Goal: Task Accomplishment & Management: Manage account settings

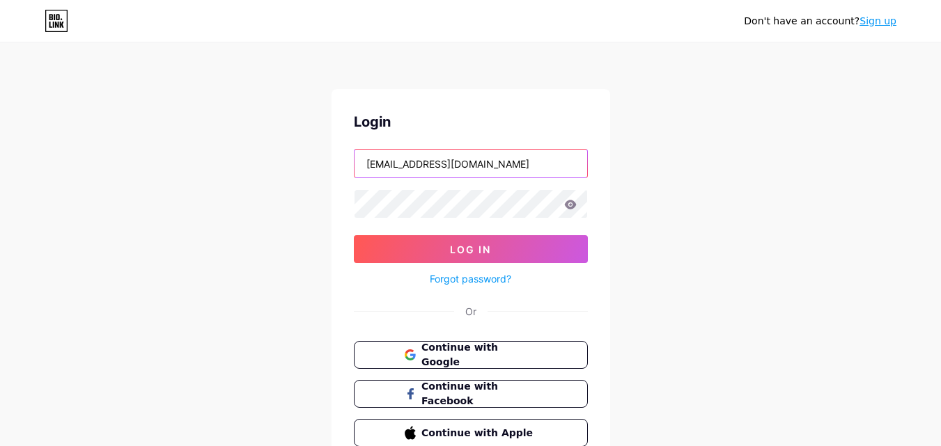
click at [529, 162] on input "[EMAIL_ADDRESS][DOMAIN_NAME]" at bounding box center [471, 164] width 233 height 28
type input "[EMAIL_ADDRESS][DOMAIN_NAME]"
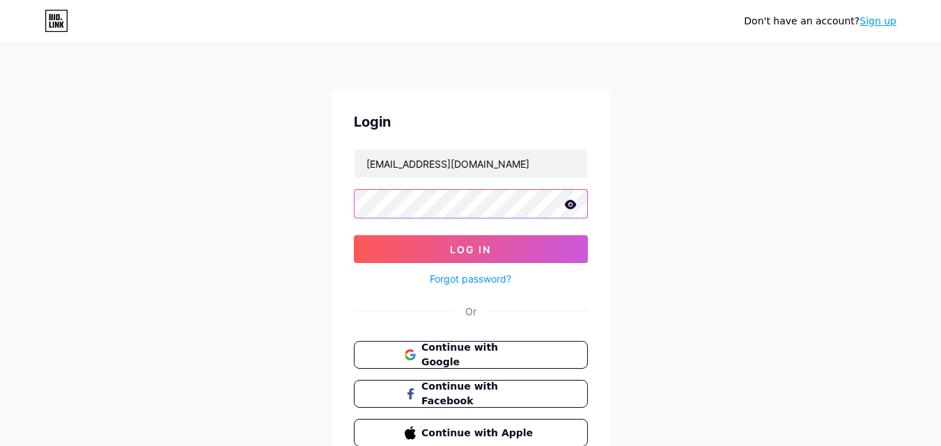
click at [354, 235] on button "Log In" at bounding box center [471, 249] width 234 height 28
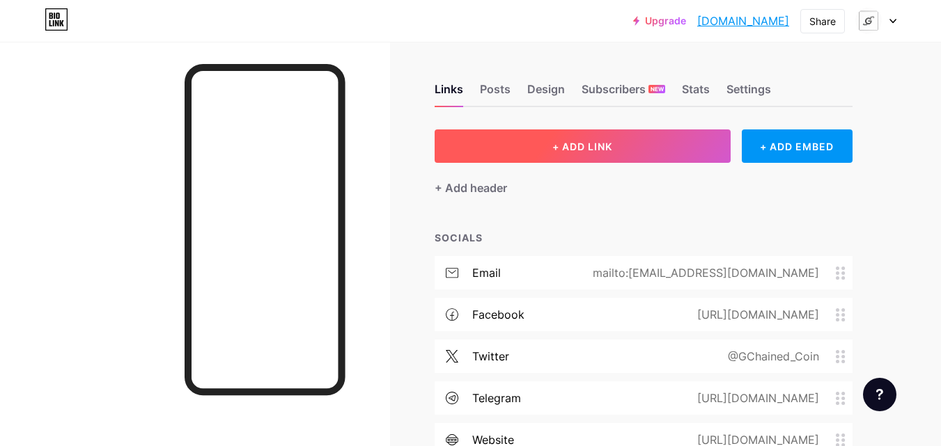
click at [529, 150] on button "+ ADD LINK" at bounding box center [583, 146] width 296 height 33
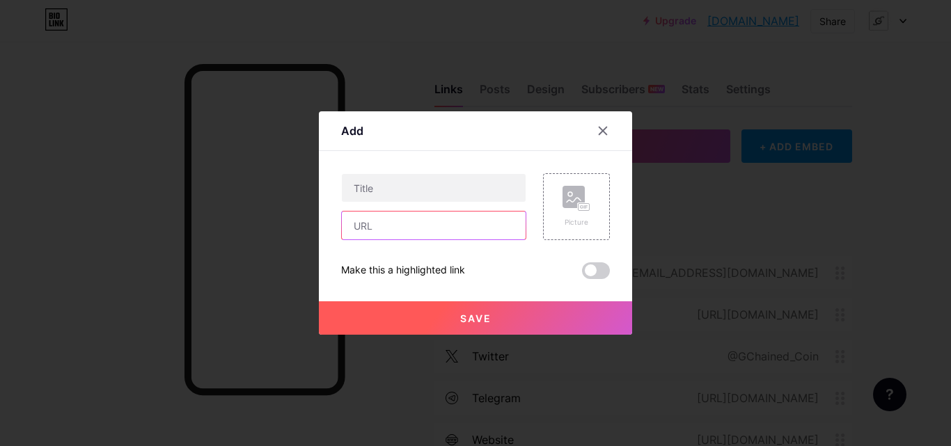
click at [475, 236] on input "text" at bounding box center [434, 226] width 184 height 28
paste input "[URL][DOMAIN_NAME]"
type input "[URL][DOMAIN_NAME]"
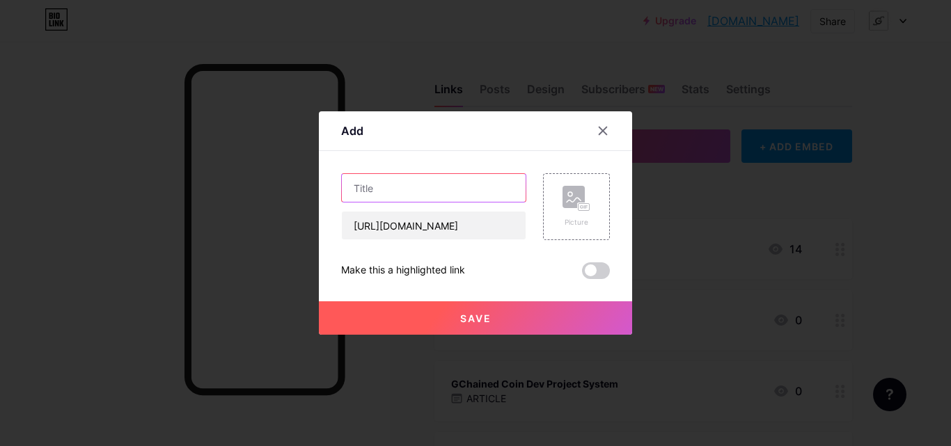
click at [476, 183] on input "text" at bounding box center [434, 188] width 184 height 28
paste input "GChained Exchange"
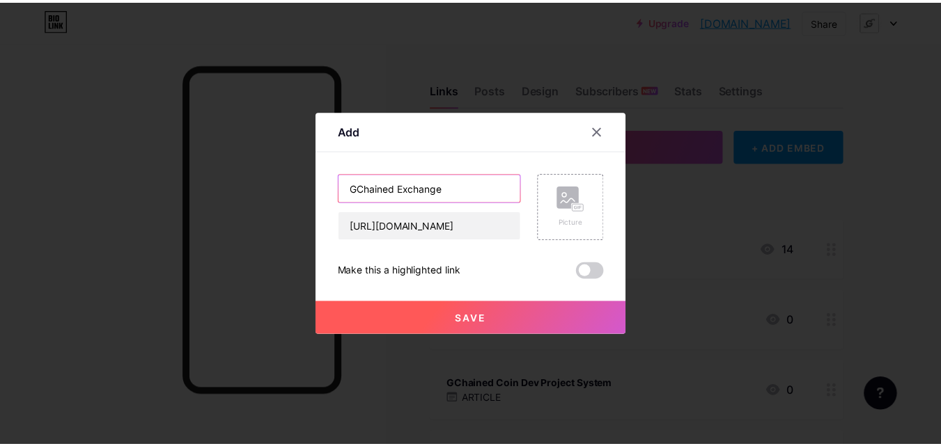
scroll to position [0, 0]
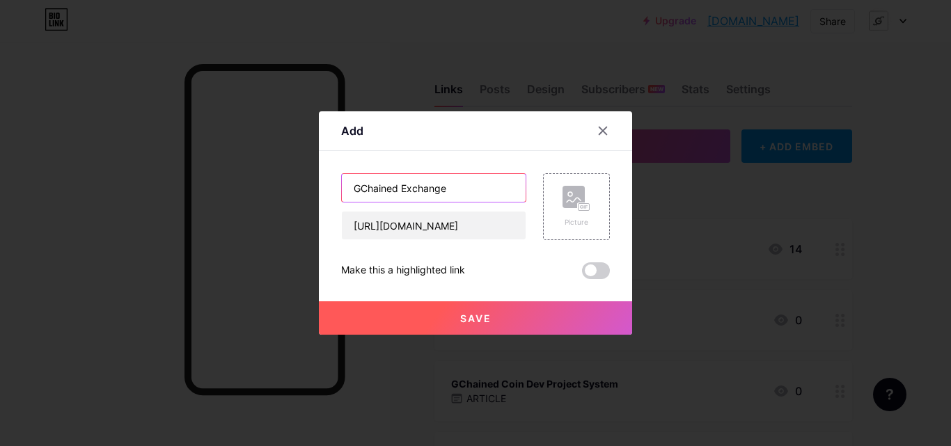
type input "GChained Exchange"
click at [484, 320] on span "Save" at bounding box center [475, 319] width 31 height 12
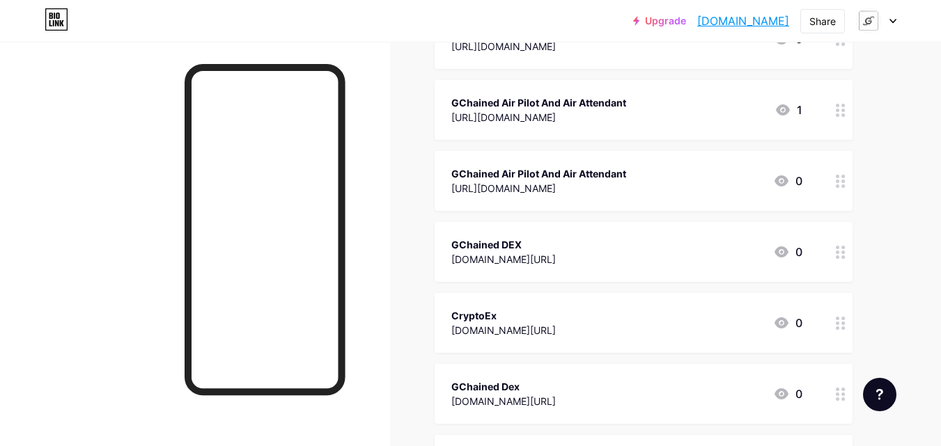
scroll to position [11895, 0]
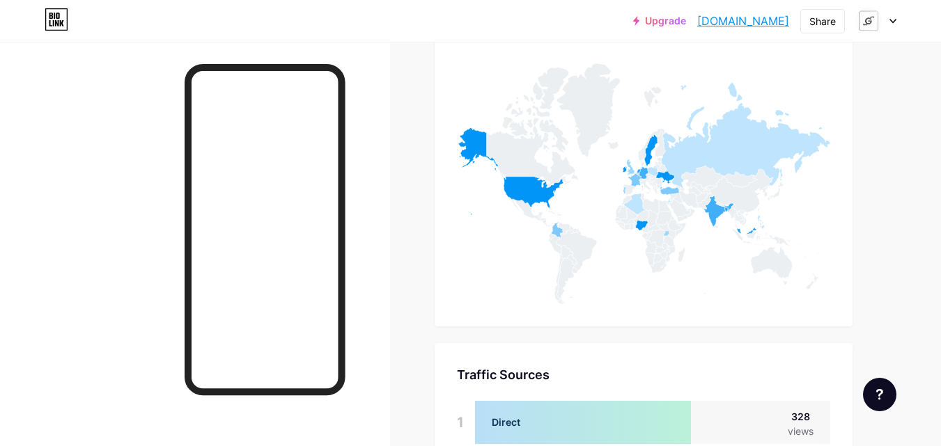
scroll to position [5739, 0]
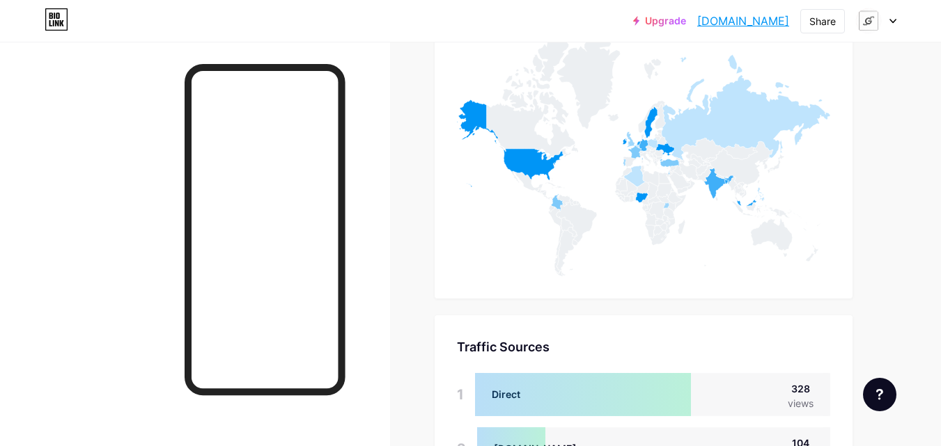
click at [893, 24] on div at bounding box center [876, 20] width 40 height 25
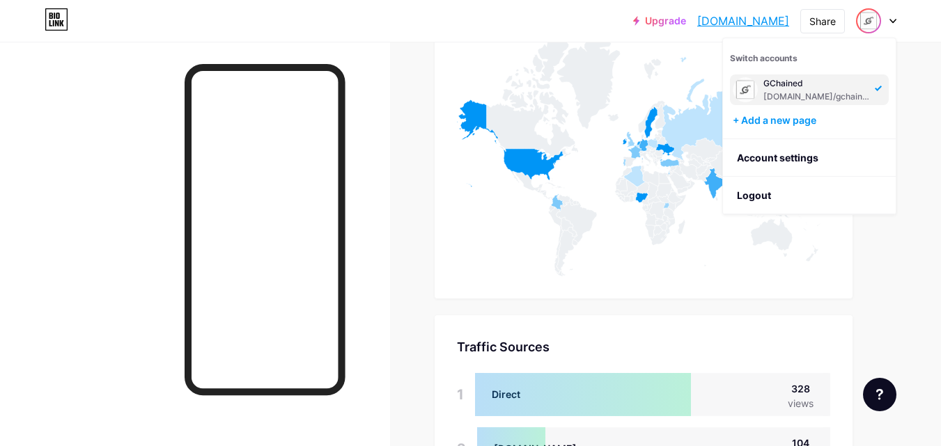
click at [775, 223] on icon at bounding box center [643, 156] width 373 height 241
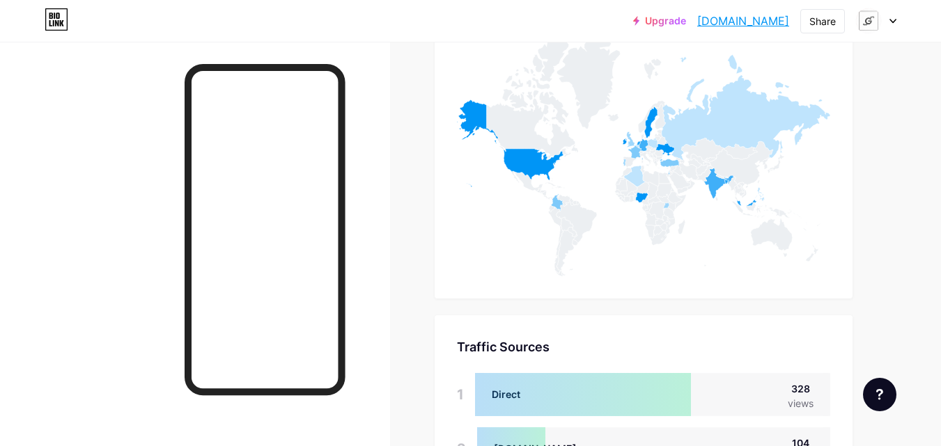
click at [896, 26] on div "Upgrade [DOMAIN_NAME]... [DOMAIN_NAME] Share Switch accounts GChained [DOMAIN_N…" at bounding box center [470, 20] width 941 height 25
click at [891, 22] on icon at bounding box center [892, 21] width 7 height 5
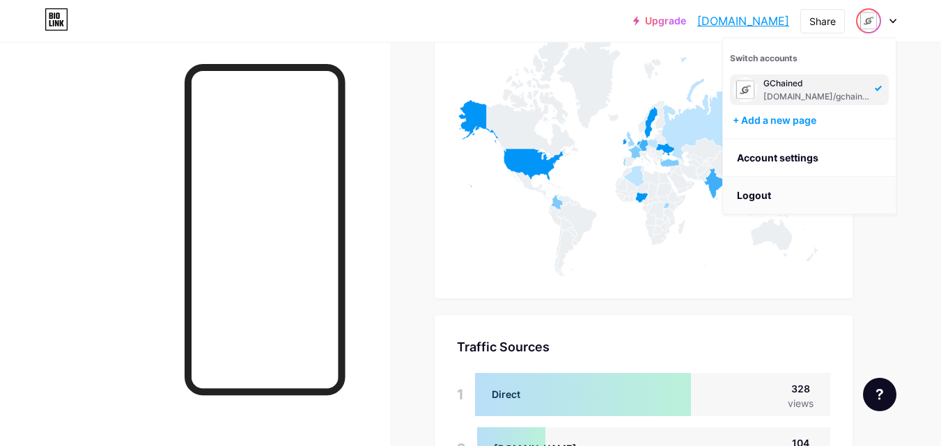
click at [798, 188] on li "Logout" at bounding box center [809, 196] width 173 height 38
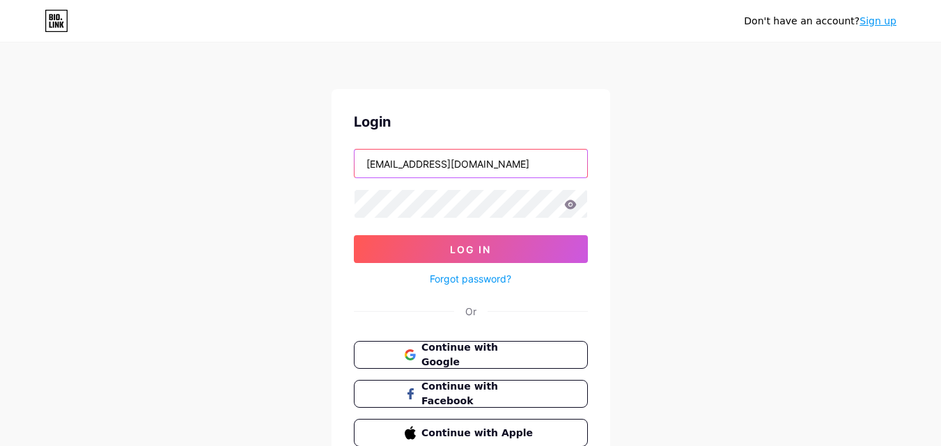
click at [564, 158] on input "[EMAIL_ADDRESS][DOMAIN_NAME]" at bounding box center [471, 164] width 233 height 28
type input "m"
type input "g"
click at [660, 224] on div "Don't have an account? Sign up Login g Log In Forgot password? Or Continue with…" at bounding box center [470, 257] width 941 height 514
